Goal: Task Accomplishment & Management: Complete application form

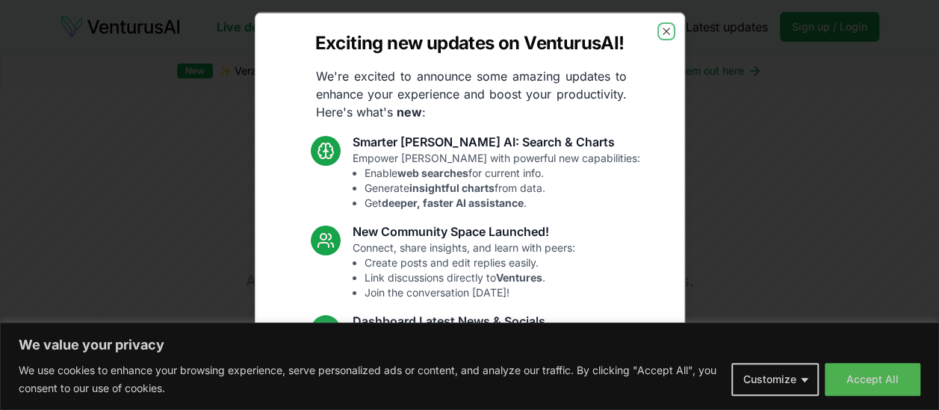
scroll to position [124, 0]
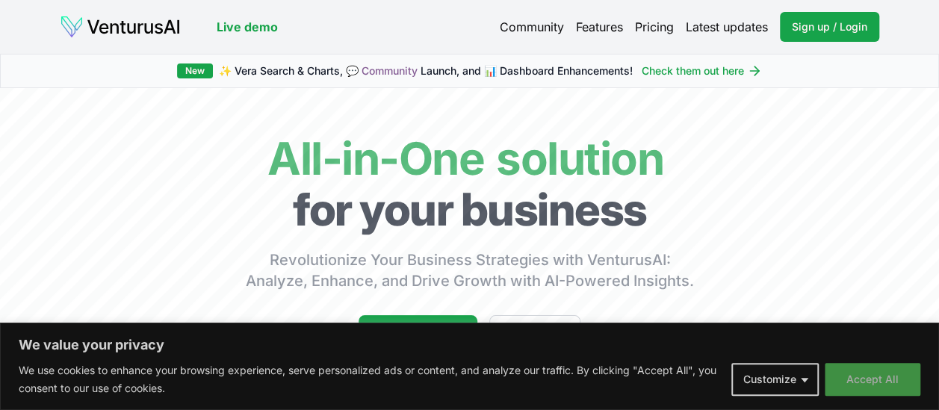
click at [862, 379] on button "Accept All" at bounding box center [873, 379] width 96 height 33
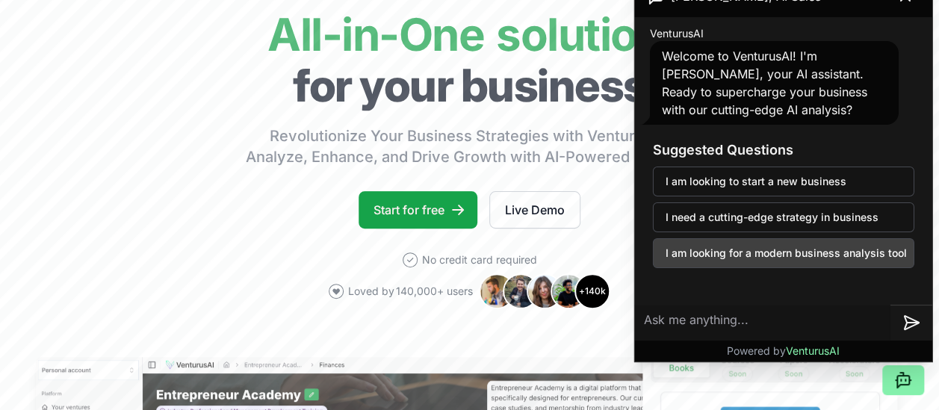
click at [832, 255] on button "I am looking for a modern business analysis tool" at bounding box center [783, 253] width 261 height 30
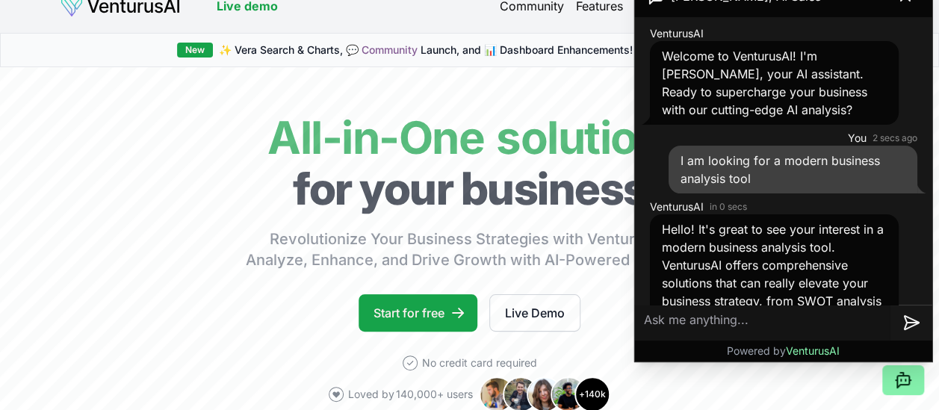
scroll to position [0, 0]
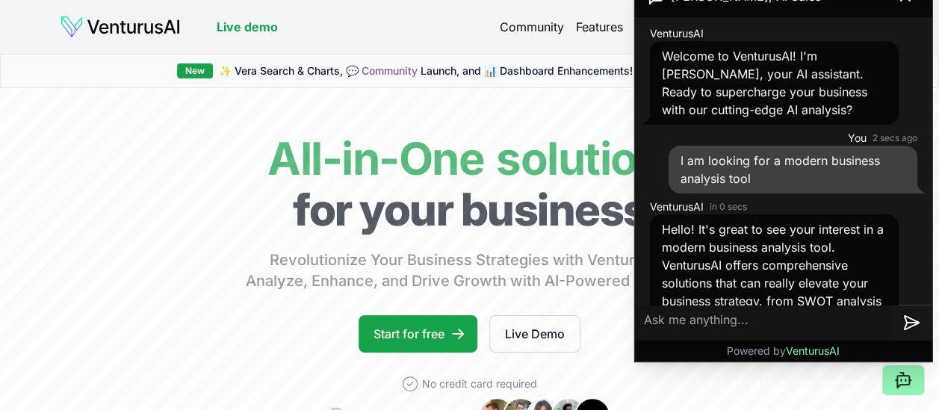
click at [904, 385] on icon at bounding box center [903, 380] width 18 height 18
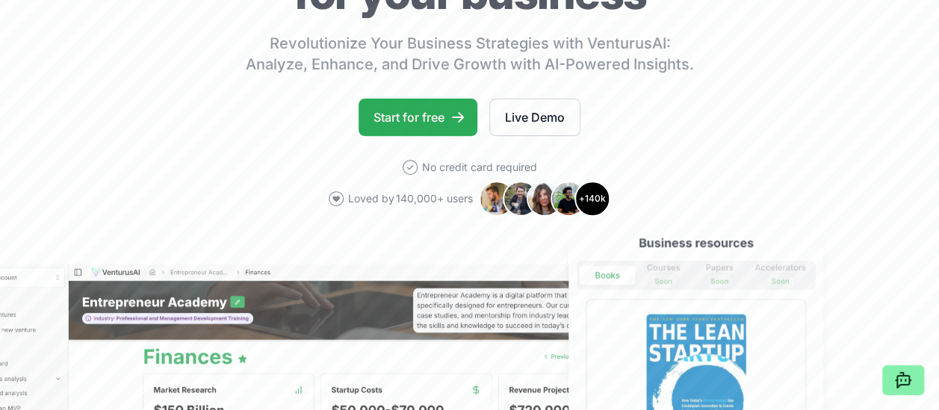
scroll to position [124, 0]
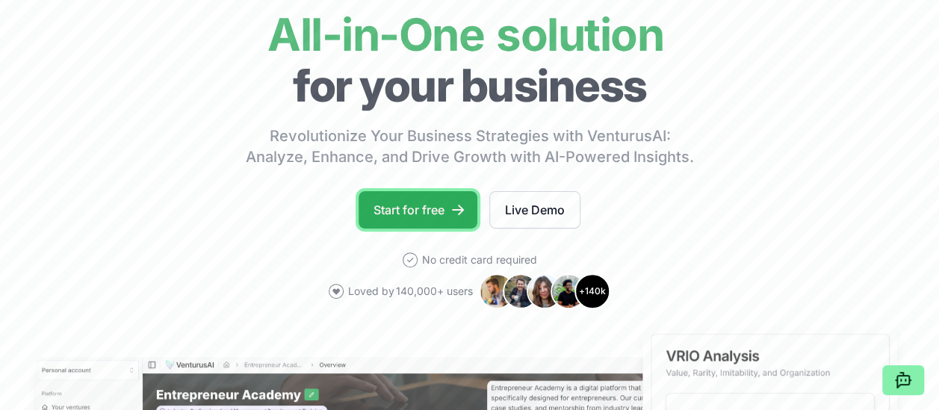
click at [426, 214] on link "Start for free" at bounding box center [418, 209] width 119 height 37
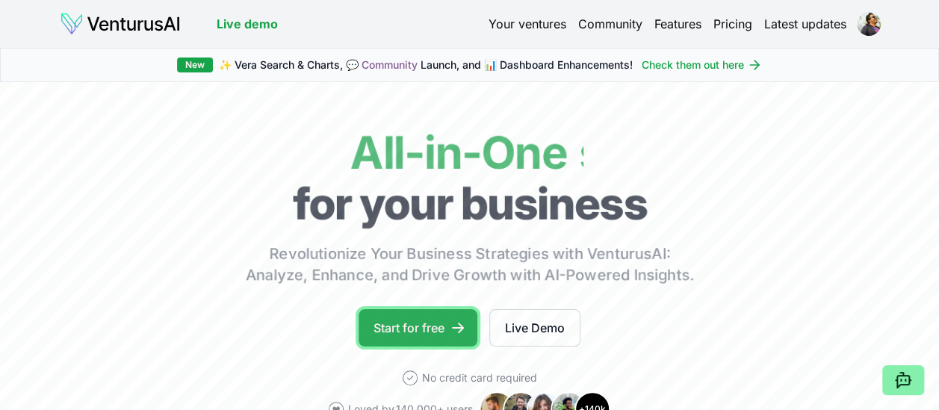
click at [442, 327] on link "Start for free" at bounding box center [418, 327] width 119 height 37
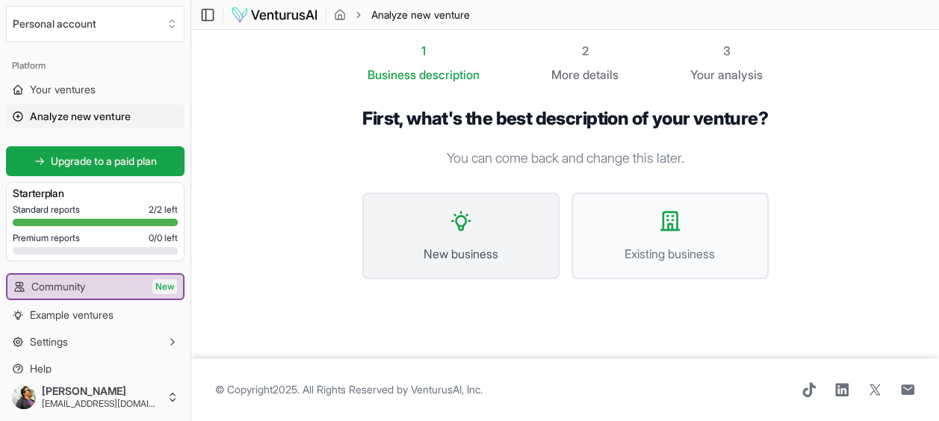
click at [485, 266] on button "New business" at bounding box center [460, 236] width 197 height 87
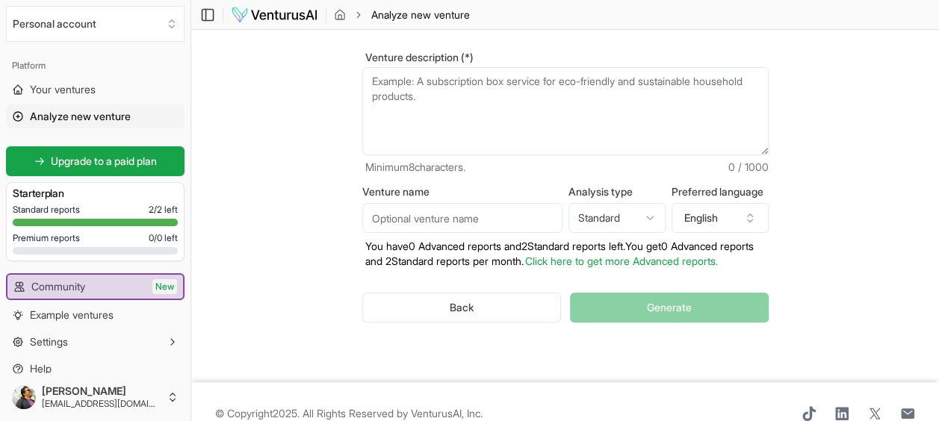
scroll to position [93, 0]
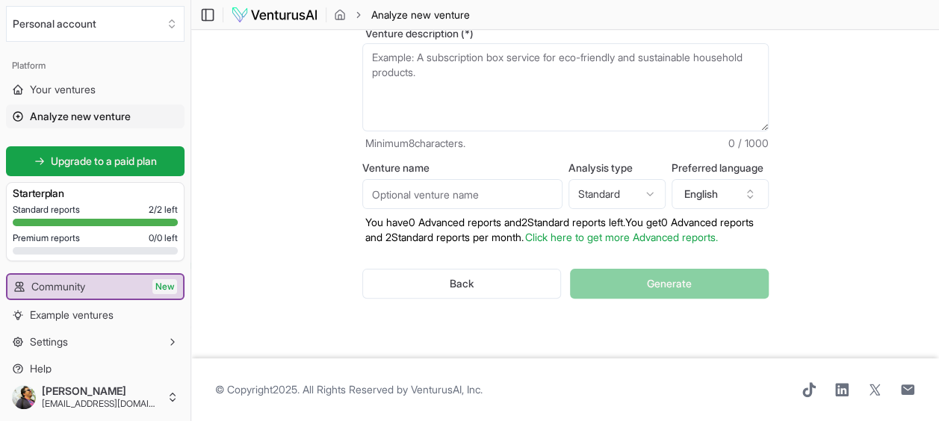
click at [482, 186] on input "Venture name" at bounding box center [462, 194] width 200 height 30
click at [656, 179] on html "We value your privacy We use cookies to enhance your browsing experience, serve…" at bounding box center [469, 131] width 939 height 421
select select "advanced"
click at [445, 184] on input "Venture name" at bounding box center [462, 194] width 200 height 30
type input "Driving License App"
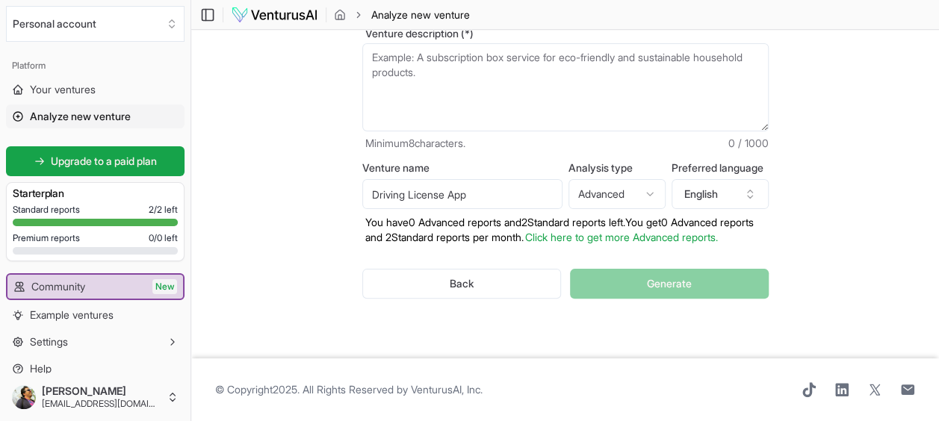
click at [510, 243] on p "You have 0 Advanced reports and 2 Standard reports left. Y ou get 0 Advanced re…" at bounding box center [565, 230] width 406 height 30
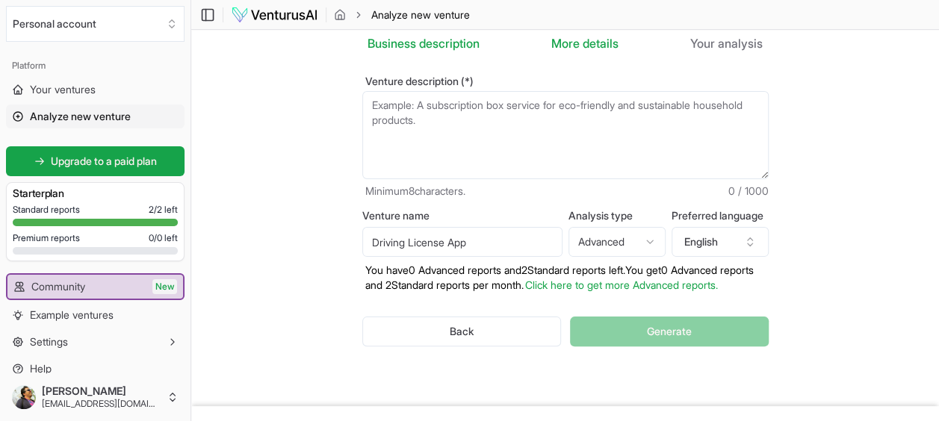
scroll to position [0, 0]
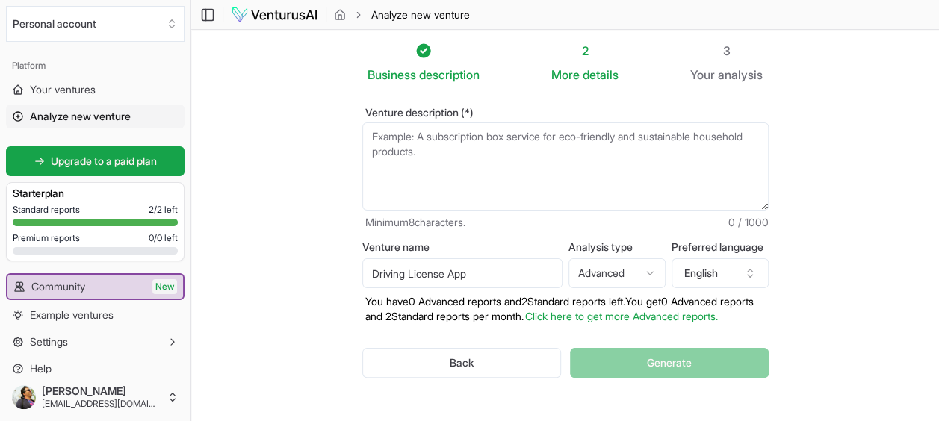
click at [399, 136] on textarea "Venture description (*)" at bounding box center [565, 166] width 406 height 88
click at [386, 139] on textarea "Venture description (*)" at bounding box center [565, 166] width 406 height 88
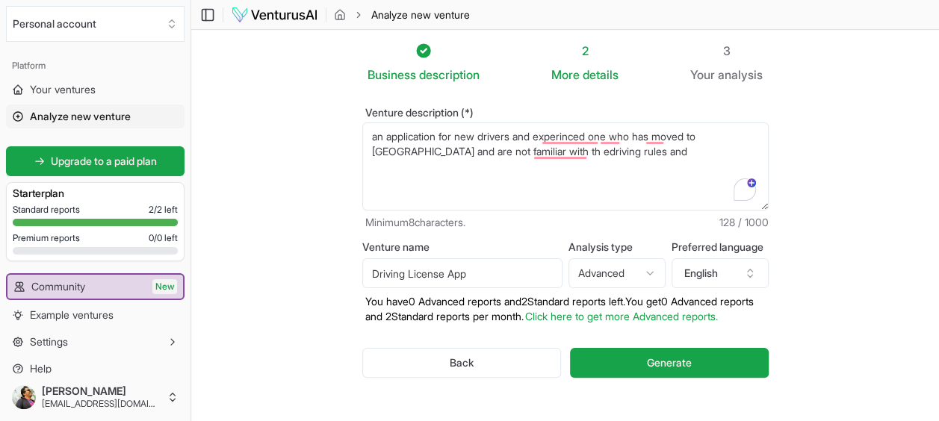
click at [382, 152] on textarea "an application for new drivers and experinced one who has moved to [GEOGRAPHIC_…" at bounding box center [565, 166] width 406 height 88
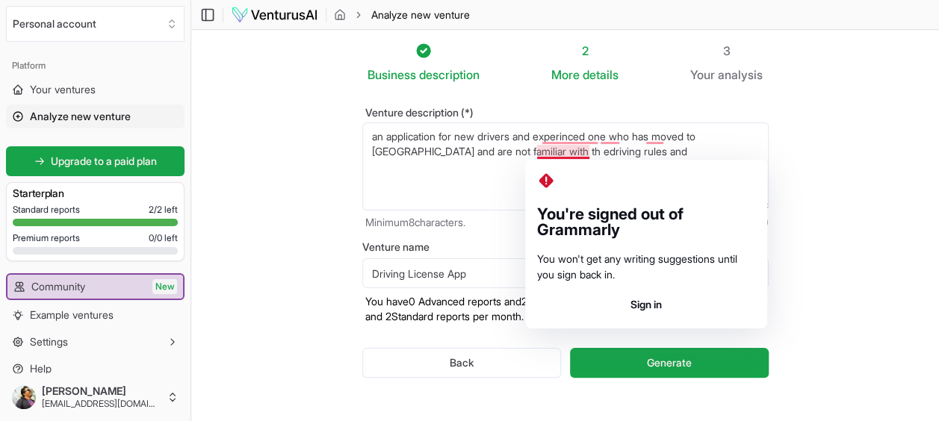
click at [548, 156] on textarea "an application for new drivers and experinced one who has moved to [GEOGRAPHIC_…" at bounding box center [565, 166] width 406 height 88
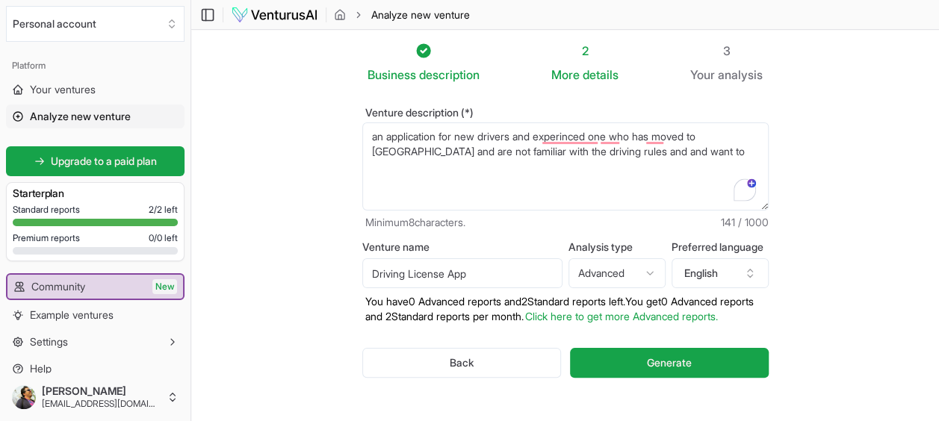
drag, startPoint x: 613, startPoint y: 164, endPoint x: 611, endPoint y: 177, distance: 13.6
click at [611, 177] on textarea "an application for new drivers and experinced one who has moved to [GEOGRAPHIC_…" at bounding box center [565, 166] width 406 height 88
click at [699, 152] on textarea "an application for new drivers and experinced one who has moved to [GEOGRAPHIC_…" at bounding box center [565, 166] width 406 height 88
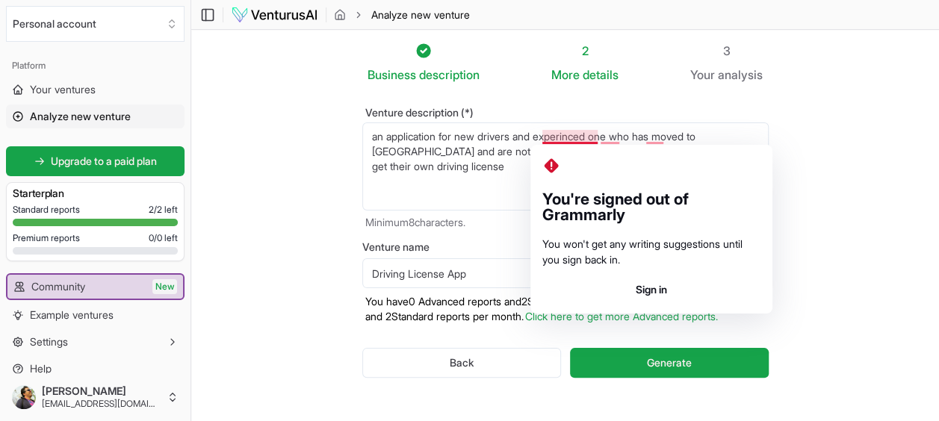
click at [500, 193] on textarea "an application for new drivers and experinced one who has moved to [GEOGRAPHIC_…" at bounding box center [565, 166] width 406 height 88
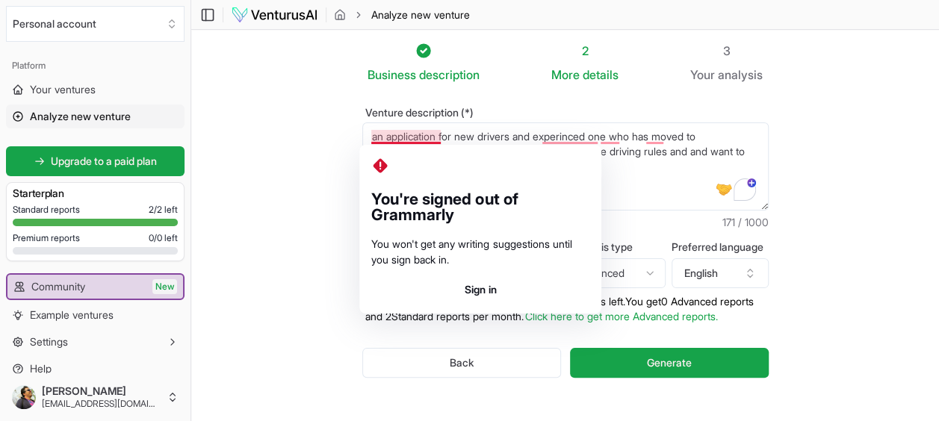
click at [626, 189] on textarea "an application for new drivers and experinced one who has moved to [GEOGRAPHIC_…" at bounding box center [565, 166] width 406 height 88
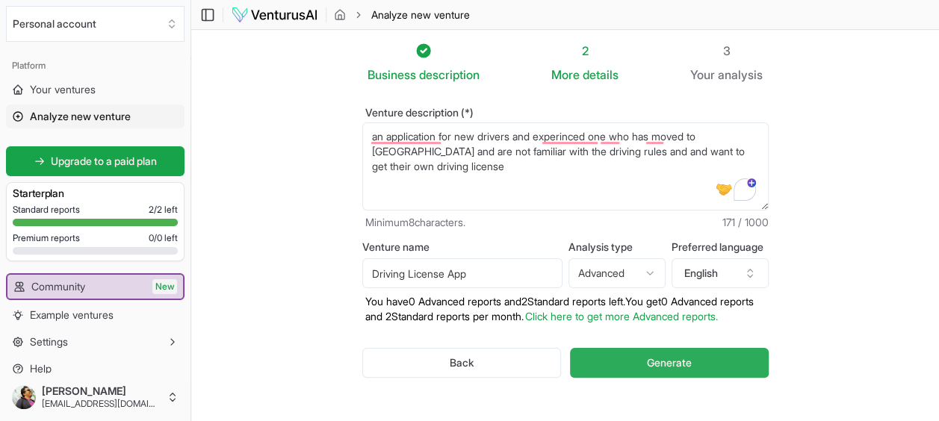
type textarea "an application for new drivers and experinced one who has moved to [GEOGRAPHIC_…"
click at [615, 375] on button "Generate" at bounding box center [669, 363] width 198 height 30
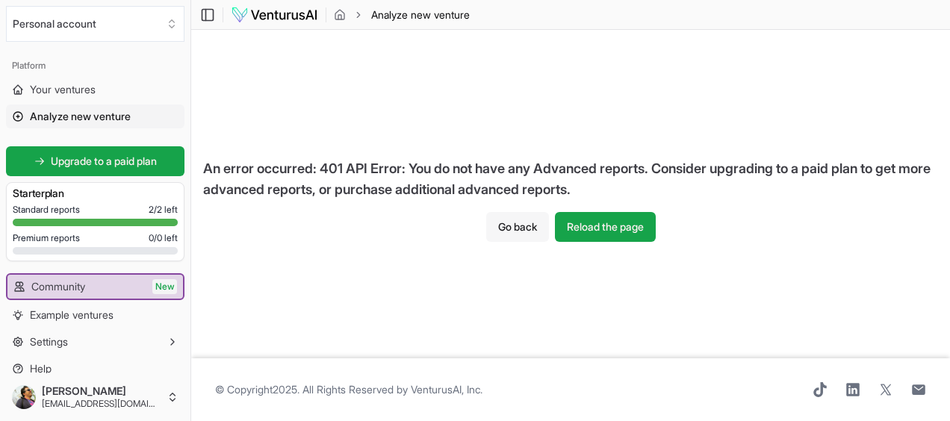
click at [493, 229] on button "Go back" at bounding box center [517, 227] width 63 height 30
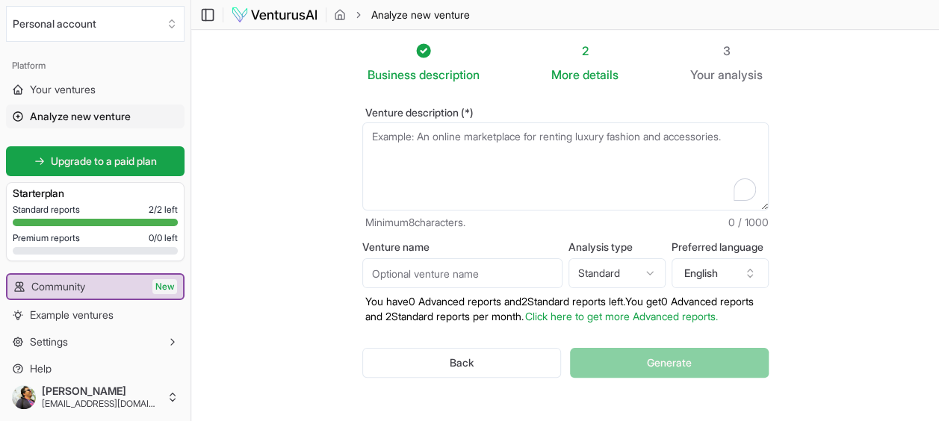
click at [491, 176] on textarea "Venture description (*)" at bounding box center [565, 166] width 406 height 88
paste textarea "Your idea addresses a clear and relevant problem: helping new and foreign drive…"
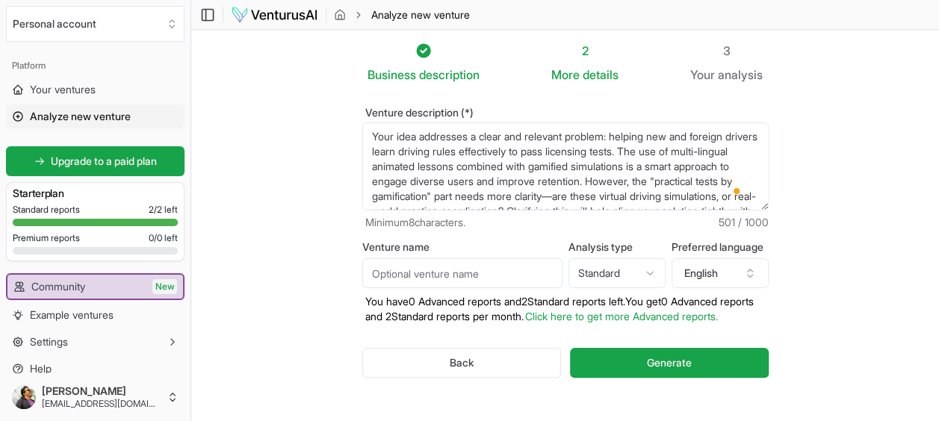
drag, startPoint x: 392, startPoint y: 134, endPoint x: 372, endPoint y: 134, distance: 20.2
click at [372, 134] on textarea "Your idea addresses a clear and relevant problem: helping new and foreign drive…" at bounding box center [565, 166] width 406 height 88
click at [687, 149] on textarea "My idea addresses a clear and relevant problem: helping new and foreign drivers…" at bounding box center [565, 166] width 406 height 88
click at [723, 155] on textarea "My idea addresses a clear and relevant problem: helping new and foreign drivers…" at bounding box center [565, 166] width 406 height 88
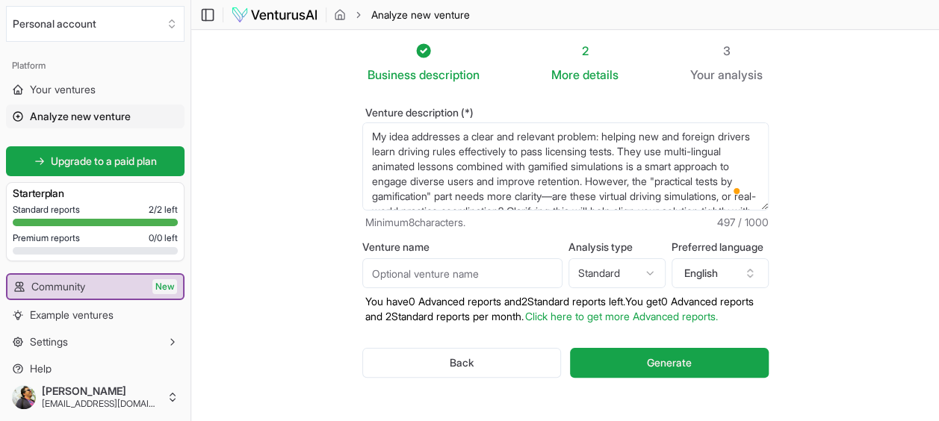
type textarea "My idea addresses a clear and relevant problem: helping new and foreign drivers…"
